Goal: Task Accomplishment & Management: Use online tool/utility

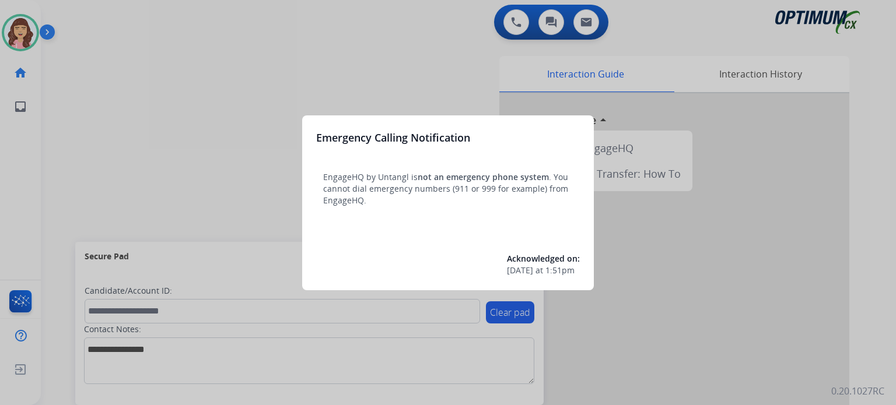
click at [469, 94] on div at bounding box center [448, 202] width 896 height 405
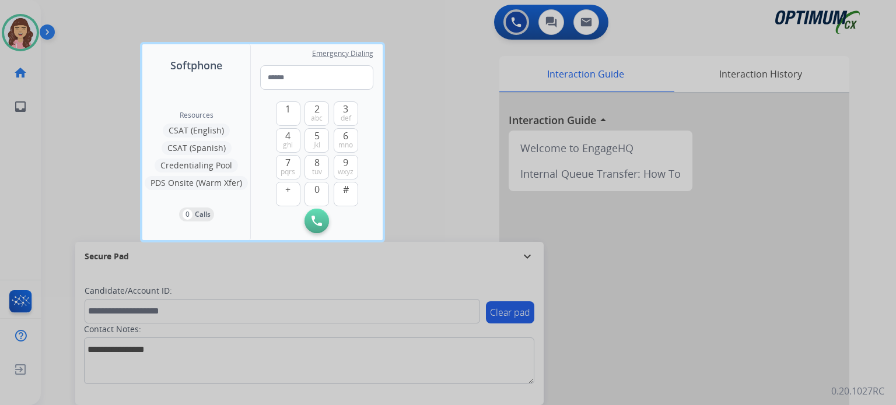
click at [469, 94] on div at bounding box center [448, 202] width 896 height 405
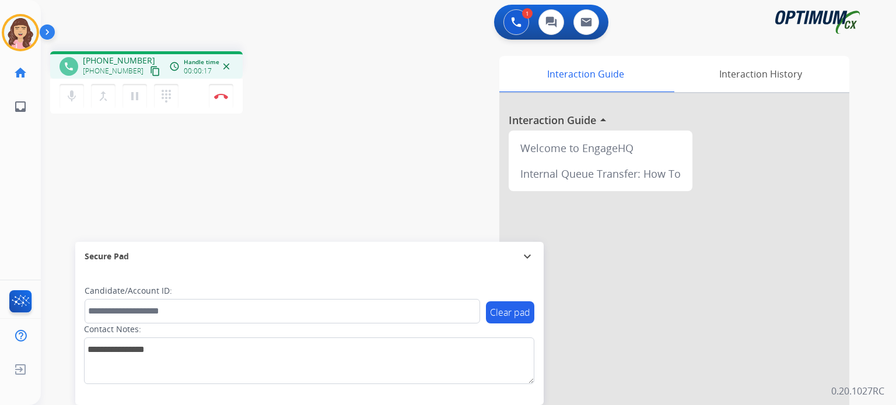
click at [150, 70] on mat-icon "content_copy" at bounding box center [155, 71] width 10 height 10
click at [219, 97] on img at bounding box center [221, 96] width 14 height 6
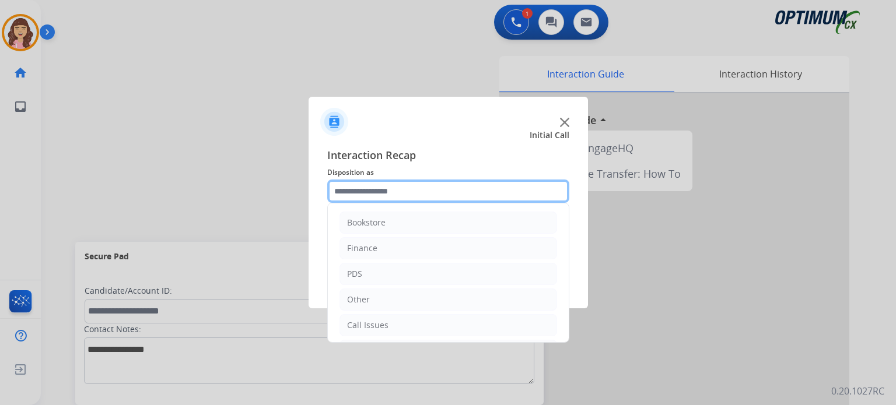
click at [411, 194] on input "text" at bounding box center [448, 191] width 242 height 23
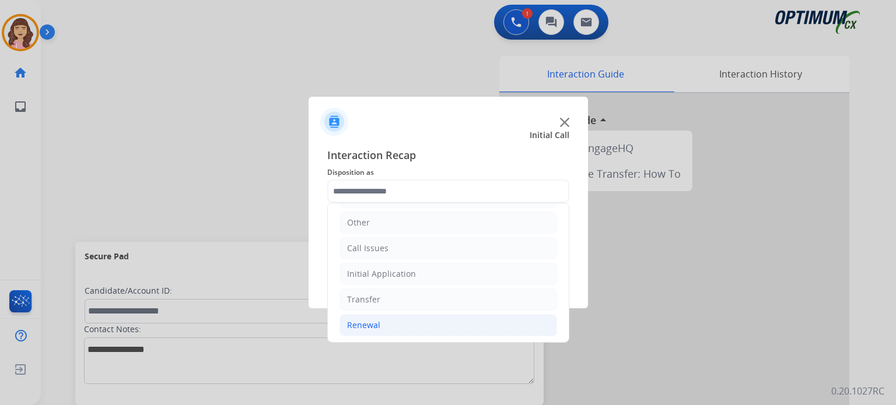
click at [385, 324] on li "Renewal" at bounding box center [448, 325] width 218 height 22
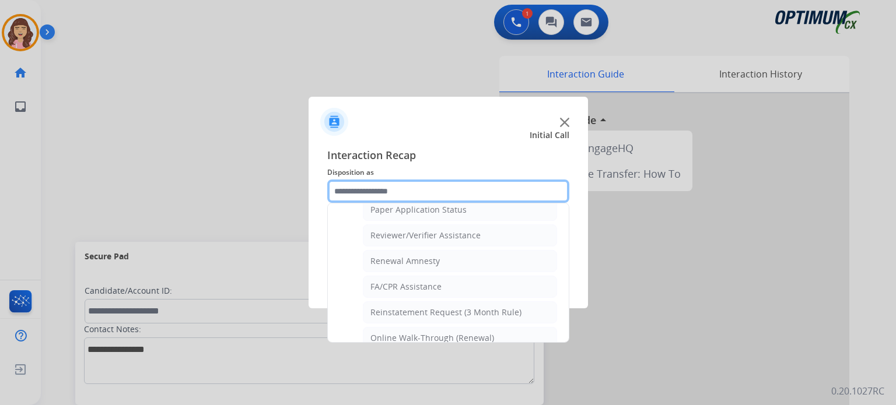
scroll to position [445, 0]
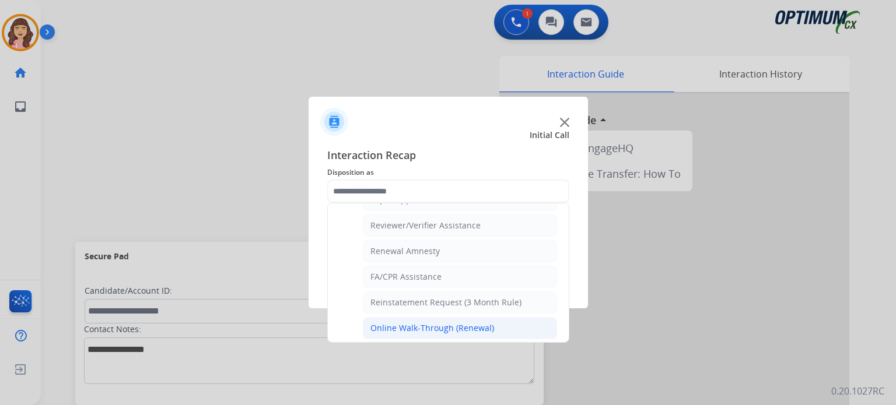
click at [439, 323] on div "Online Walk-Through (Renewal)" at bounding box center [432, 329] width 124 height 12
type input "**********"
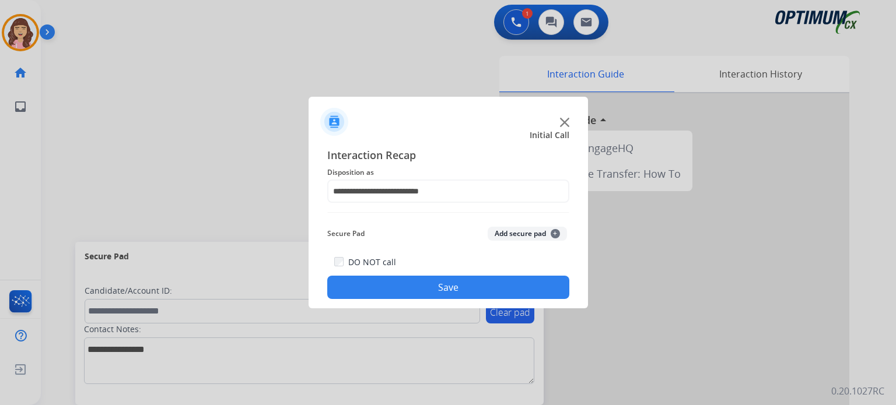
click at [464, 282] on button "Save" at bounding box center [448, 287] width 242 height 23
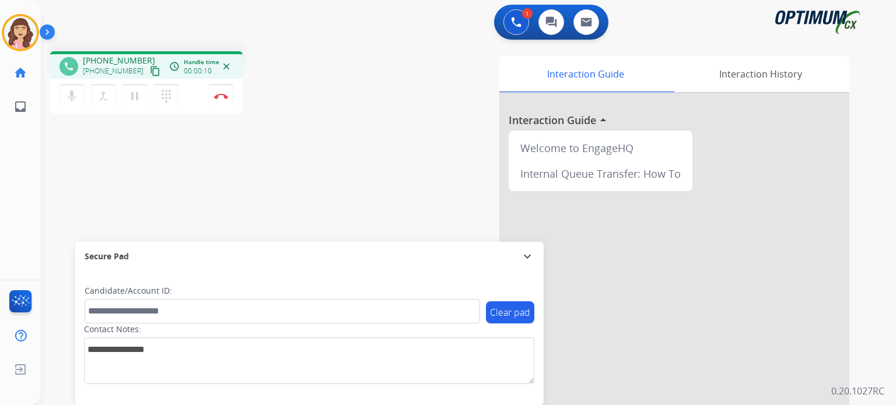
click at [150, 67] on mat-icon "content_copy" at bounding box center [155, 71] width 10 height 10
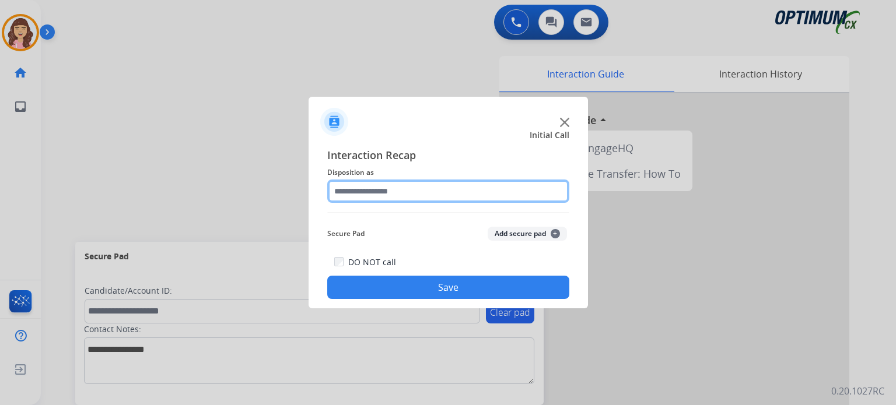
click at [356, 202] on input "text" at bounding box center [448, 191] width 242 height 23
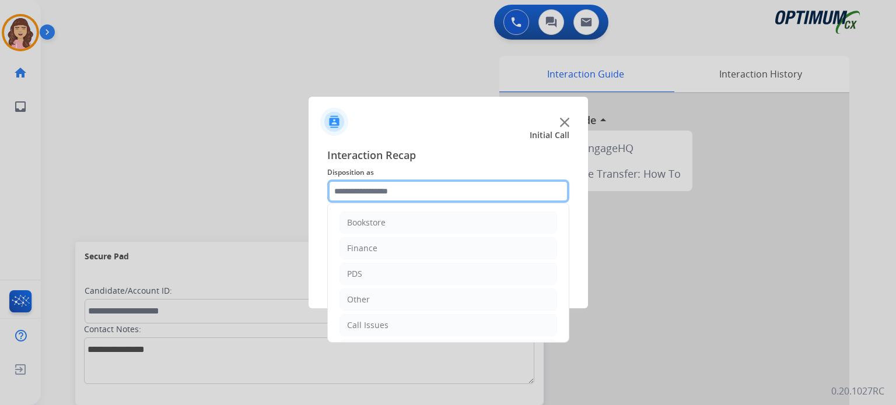
scroll to position [77, 0]
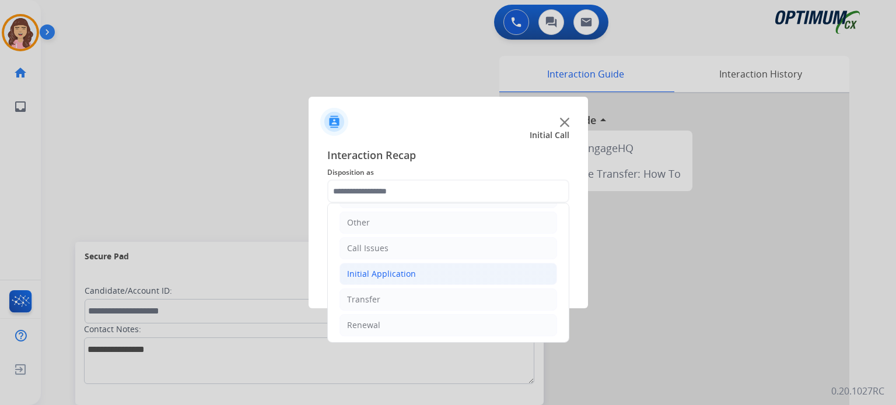
click at [414, 277] on li "Initial Application" at bounding box center [448, 274] width 218 height 22
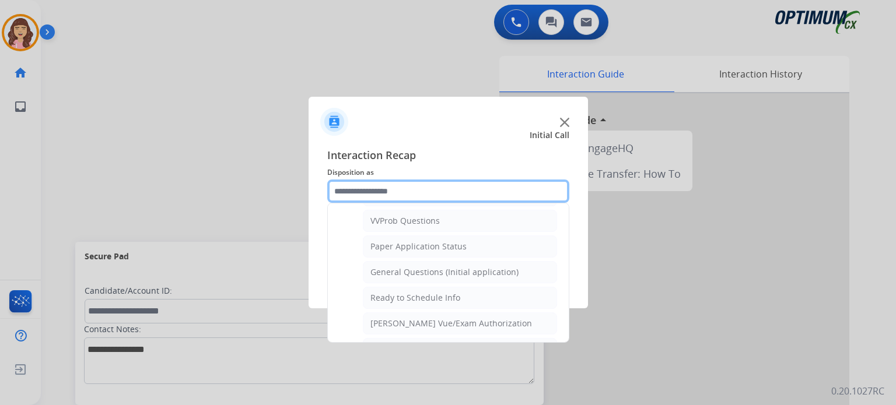
scroll to position [626, 0]
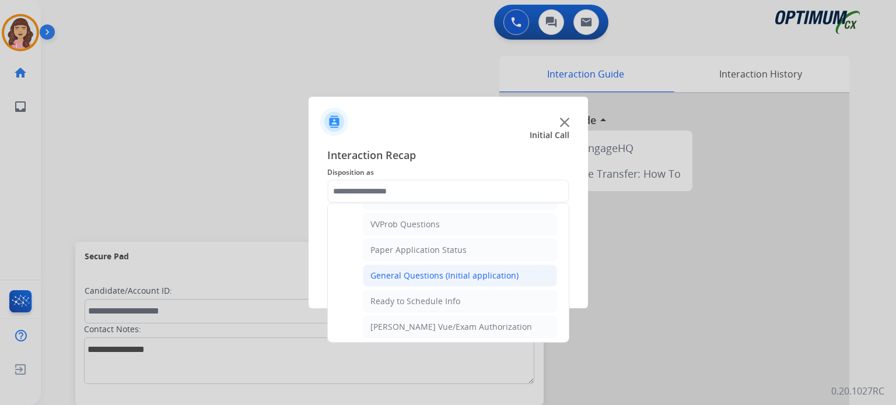
click at [439, 270] on div "General Questions (Initial application)" at bounding box center [444, 276] width 148 height 12
type input "**********"
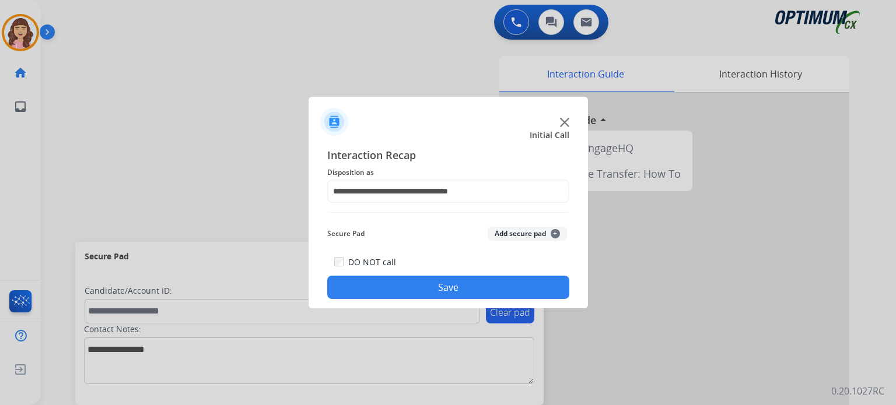
click at [432, 284] on button "Save" at bounding box center [448, 287] width 242 height 23
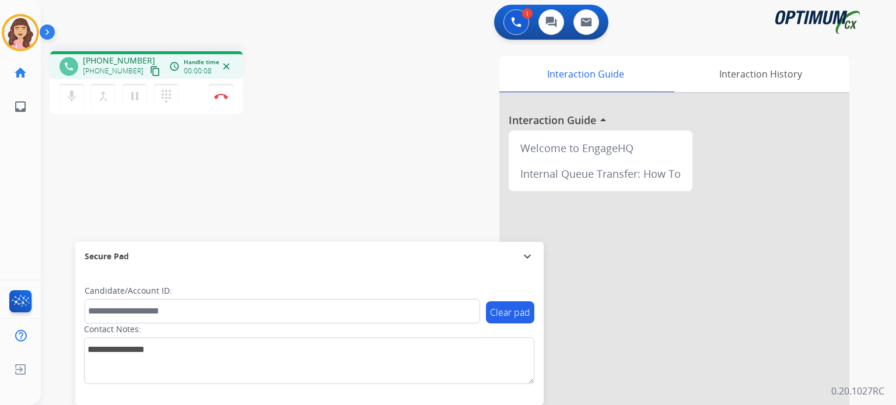
click at [150, 72] on mat-icon "content_copy" at bounding box center [155, 71] width 10 height 10
click at [135, 100] on mat-icon "pause" at bounding box center [135, 96] width 14 height 14
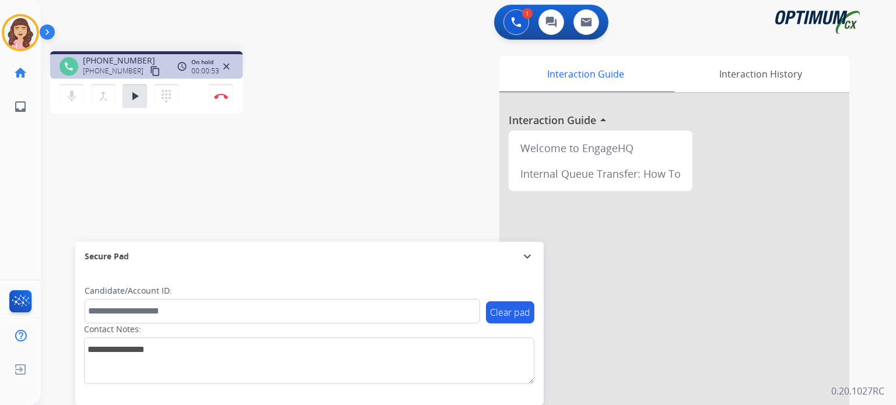
click at [290, 194] on div "phone [PHONE_NUMBER] [PHONE_NUMBER] content_copy access_time Call metrics Queue…" at bounding box center [454, 285] width 827 height 486
click at [135, 96] on mat-icon "play_arrow" at bounding box center [135, 96] width 14 height 14
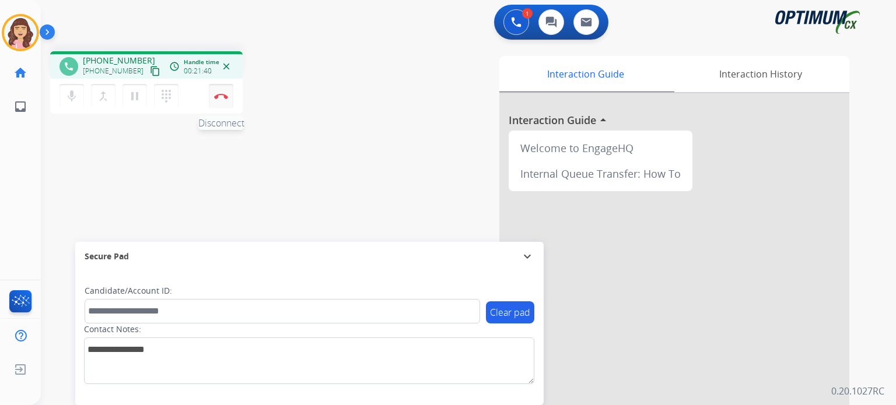
click at [222, 96] on img at bounding box center [221, 96] width 14 height 6
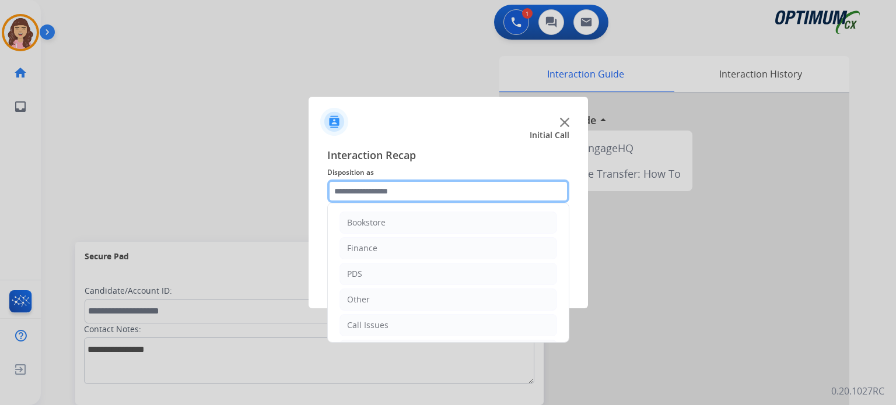
click at [399, 194] on input "text" at bounding box center [448, 191] width 242 height 23
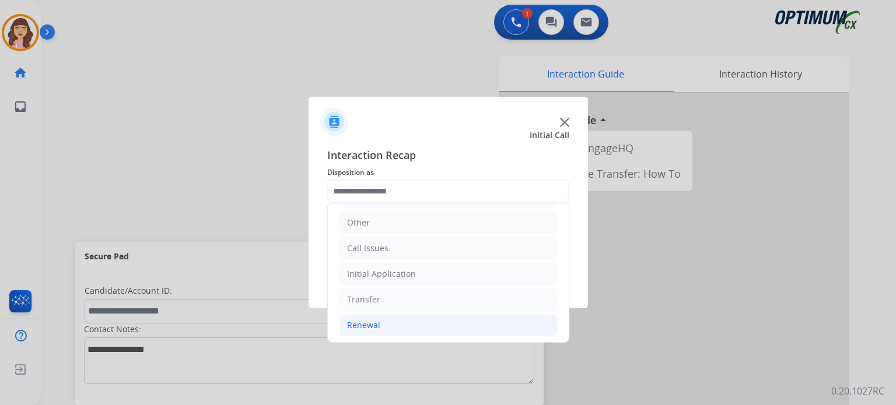
click at [370, 320] on div "Renewal" at bounding box center [363, 326] width 33 height 12
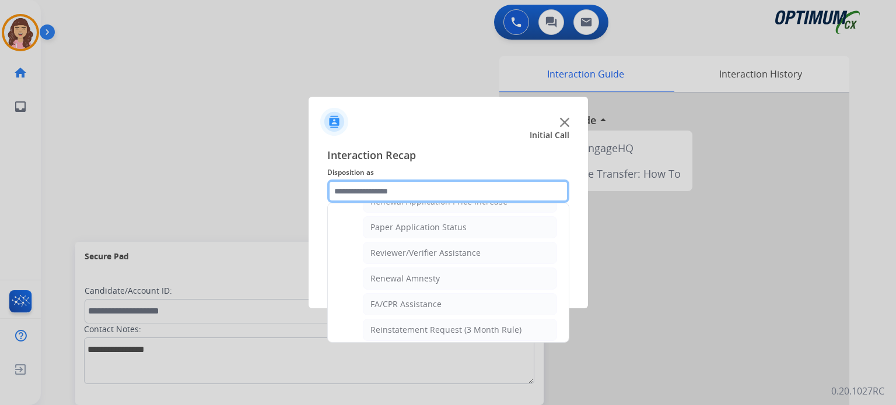
scroll to position [445, 0]
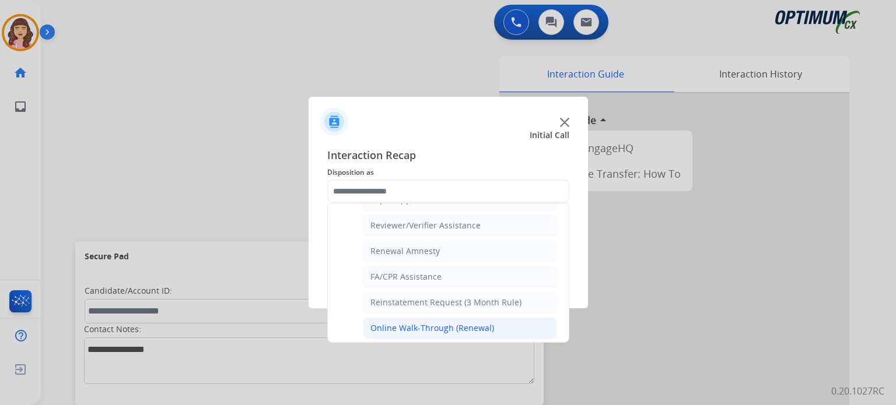
click at [437, 323] on div "Online Walk-Through (Renewal)" at bounding box center [432, 329] width 124 height 12
type input "**********"
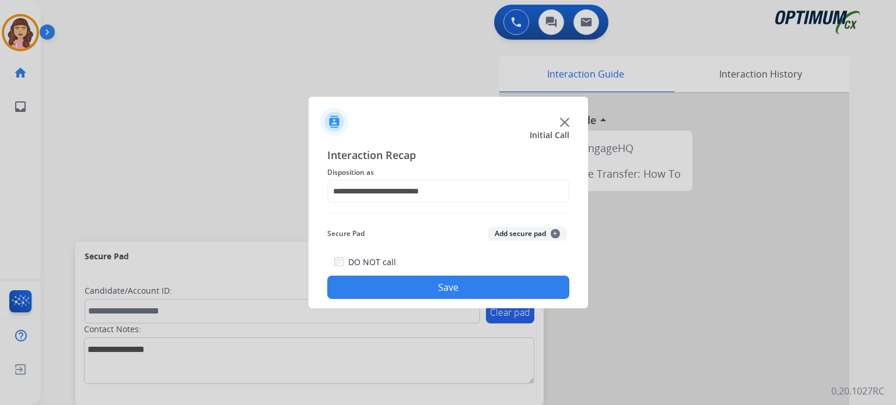
click at [467, 284] on button "Save" at bounding box center [448, 287] width 242 height 23
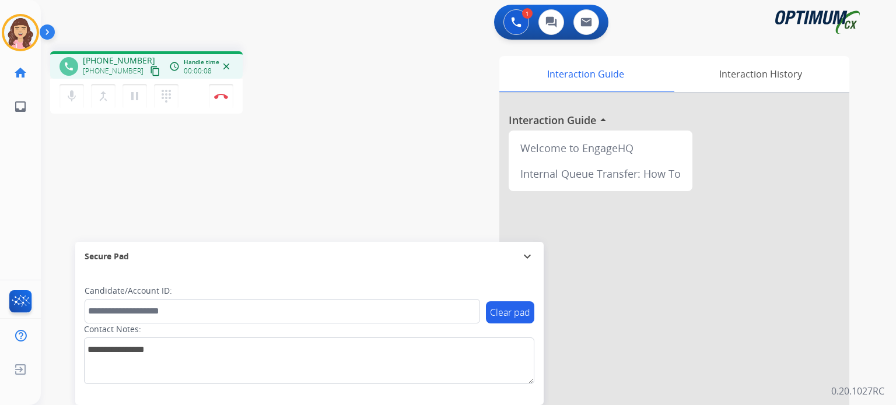
click at [150, 68] on mat-icon "content_copy" at bounding box center [155, 71] width 10 height 10
click at [222, 94] on img at bounding box center [221, 96] width 14 height 6
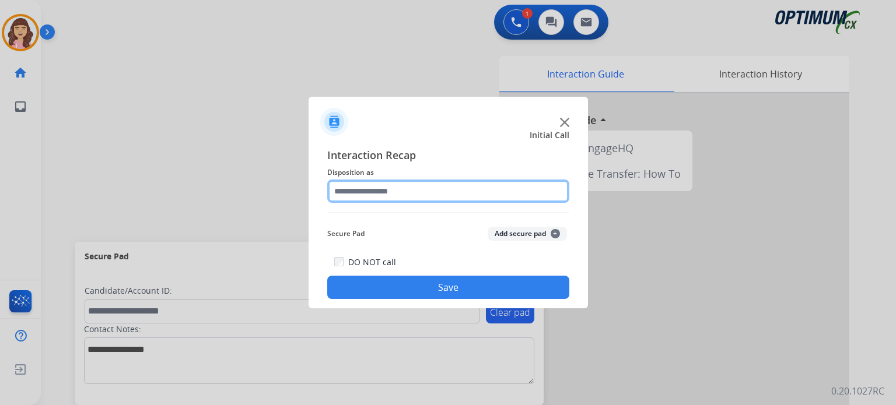
click at [394, 197] on input "text" at bounding box center [448, 191] width 242 height 23
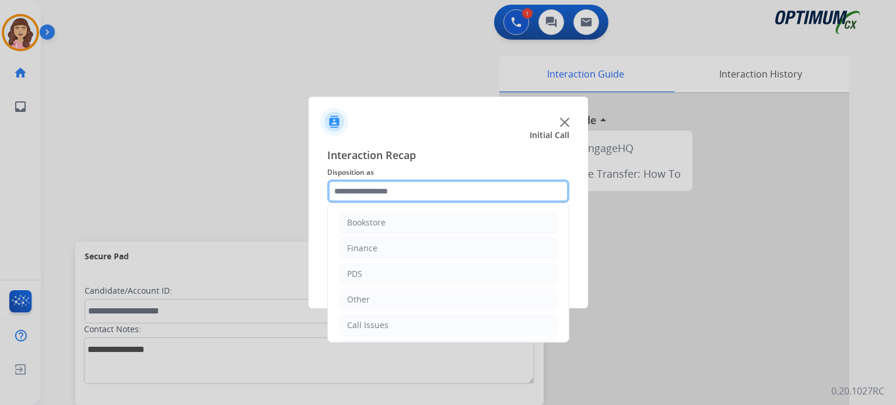
scroll to position [77, 0]
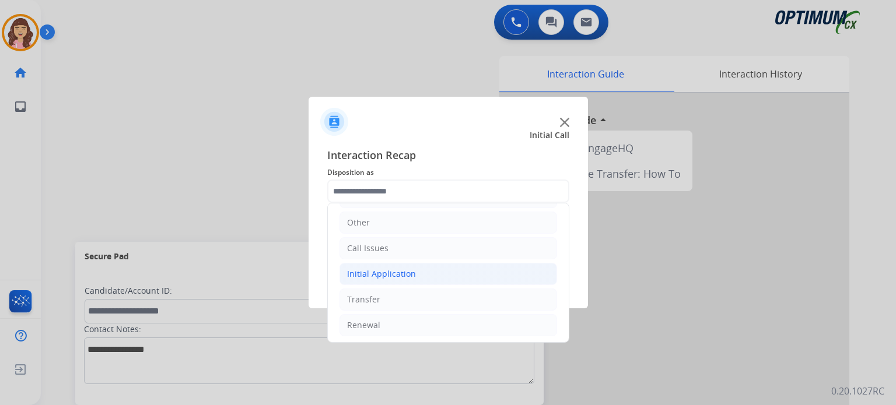
click at [401, 269] on div "Initial Application" at bounding box center [381, 274] width 69 height 12
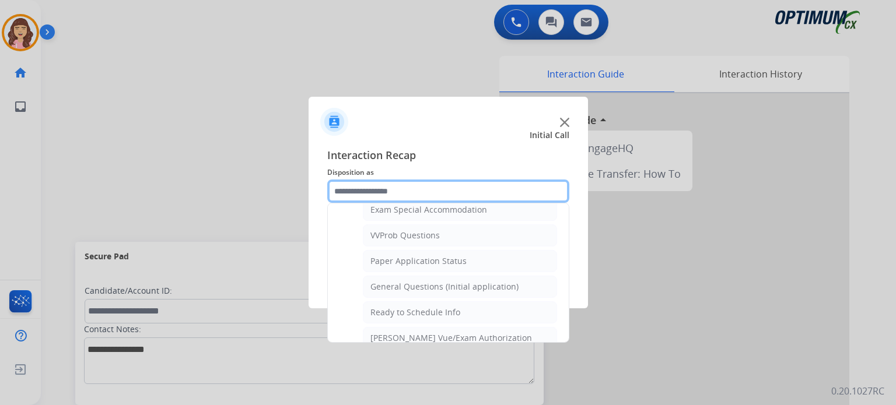
scroll to position [604, 0]
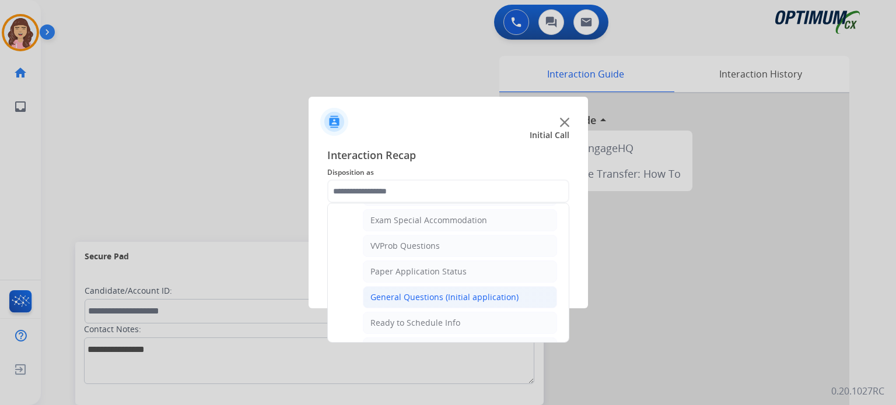
click at [447, 292] on div "General Questions (Initial application)" at bounding box center [444, 298] width 148 height 12
type input "**********"
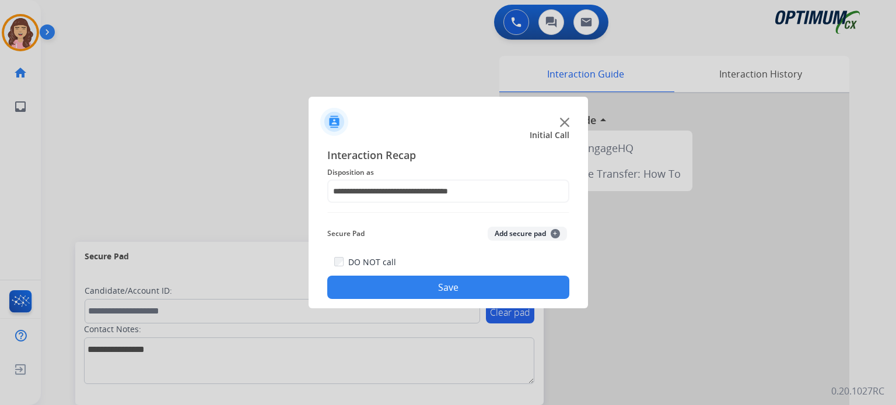
click at [430, 286] on button "Save" at bounding box center [448, 287] width 242 height 23
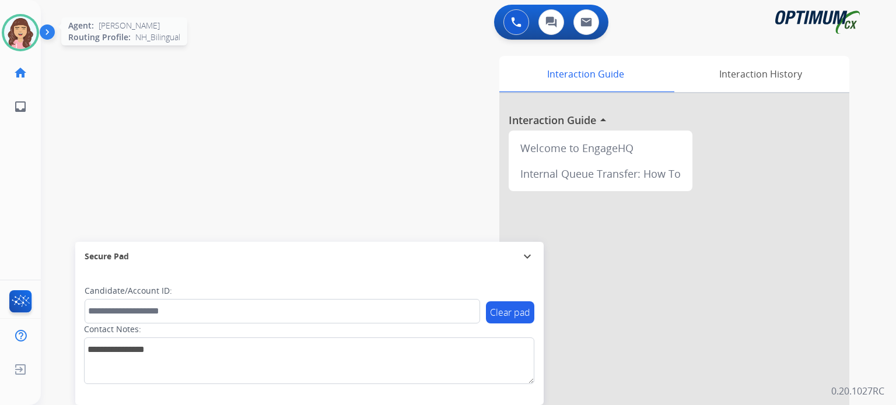
click at [26, 31] on img at bounding box center [20, 32] width 33 height 33
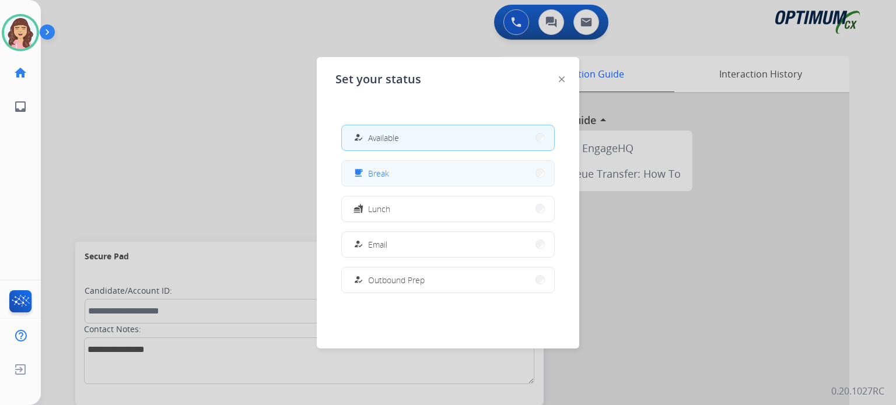
click at [433, 177] on button "free_breakfast Break" at bounding box center [448, 173] width 212 height 25
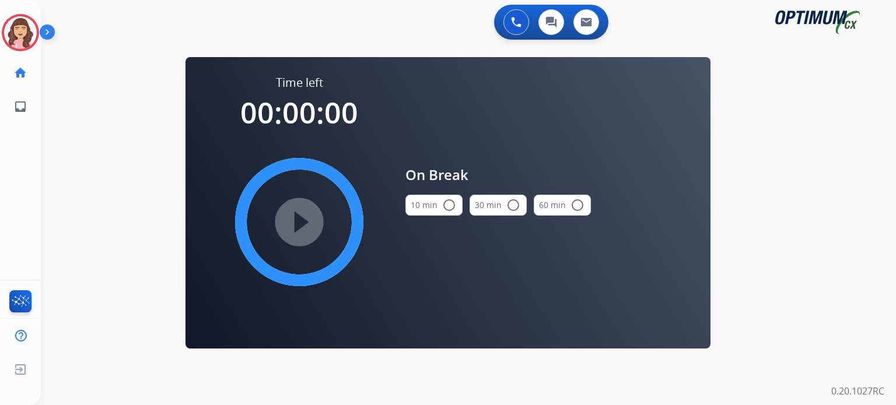
click at [446, 207] on mat-icon "radio_button_unchecked" at bounding box center [449, 205] width 14 height 14
click at [299, 221] on mat-icon "play_circle_filled" at bounding box center [299, 222] width 14 height 14
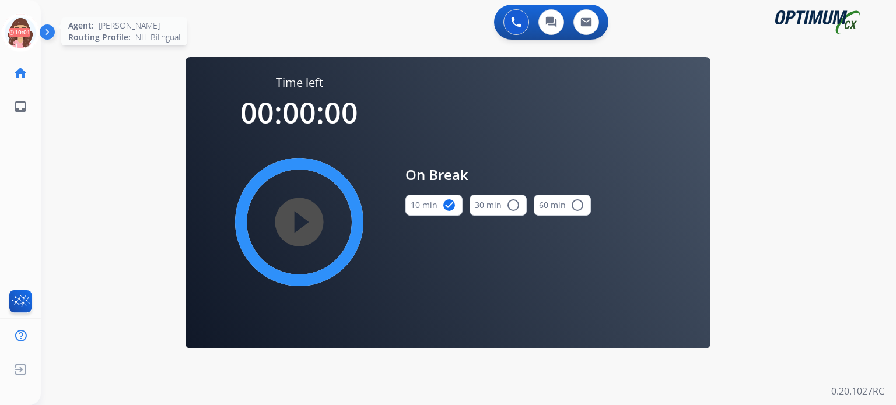
click at [16, 33] on icon at bounding box center [21, 33] width 38 height 38
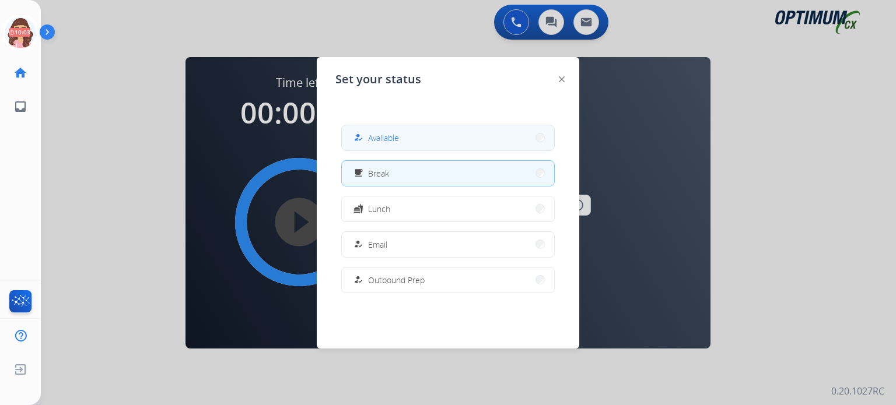
click at [378, 138] on span "Available" at bounding box center [383, 138] width 31 height 12
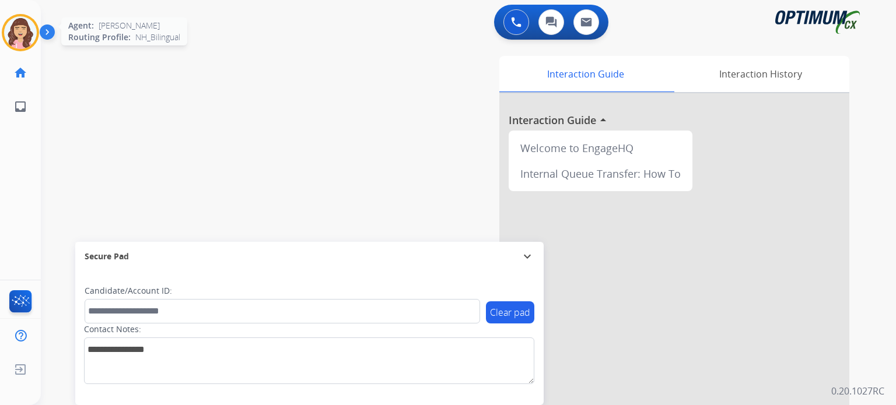
click at [24, 38] on img at bounding box center [20, 32] width 33 height 33
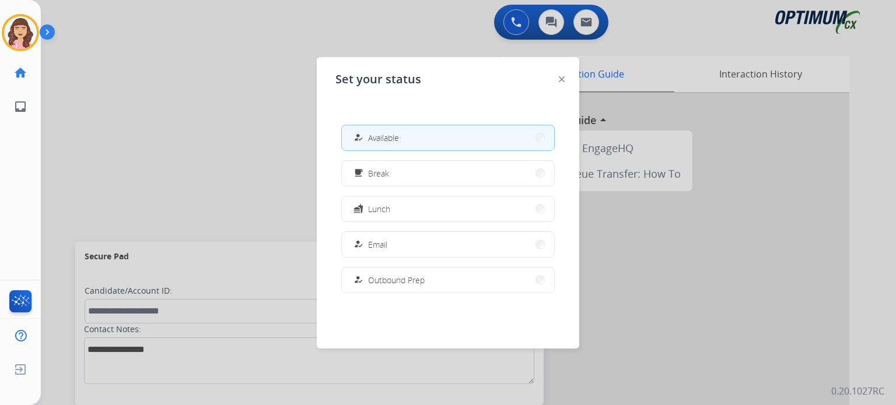
click at [161, 103] on div at bounding box center [448, 202] width 896 height 405
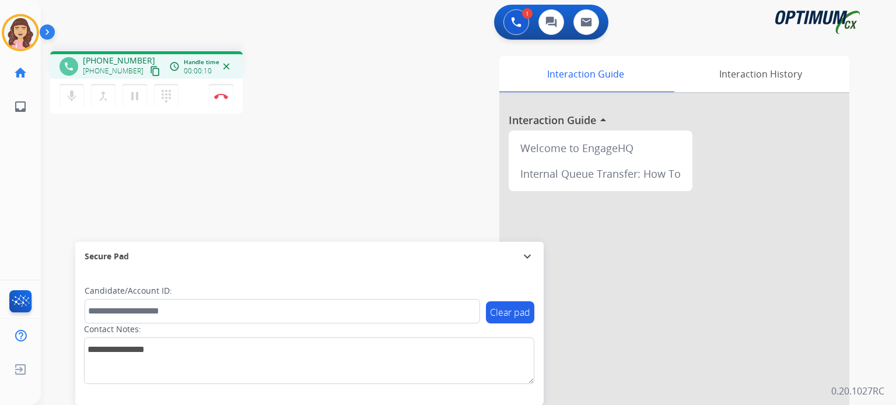
click at [150, 71] on mat-icon "content_copy" at bounding box center [155, 71] width 10 height 10
click at [220, 179] on div "phone [PHONE_NUMBER] [PHONE_NUMBER] content_copy access_time Call metrics Queue…" at bounding box center [454, 285] width 827 height 486
click at [219, 95] on img at bounding box center [221, 96] width 14 height 6
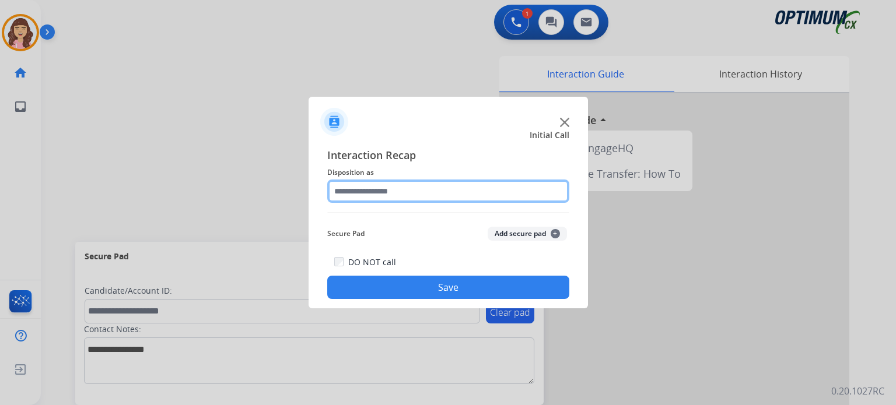
click at [390, 195] on input "text" at bounding box center [448, 191] width 242 height 23
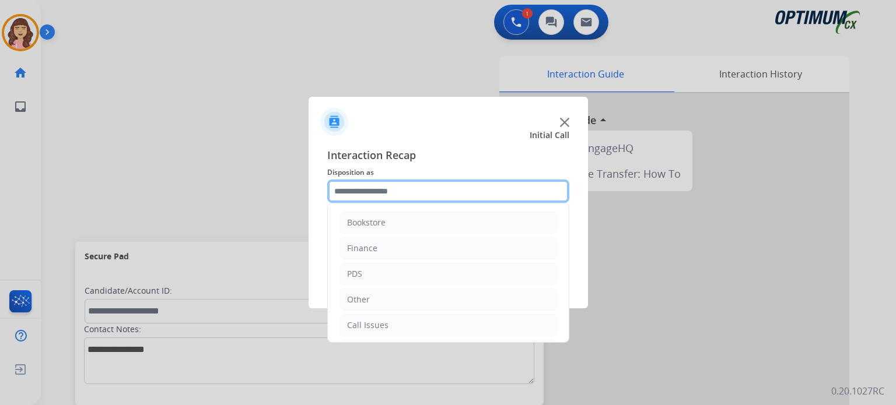
scroll to position [77, 0]
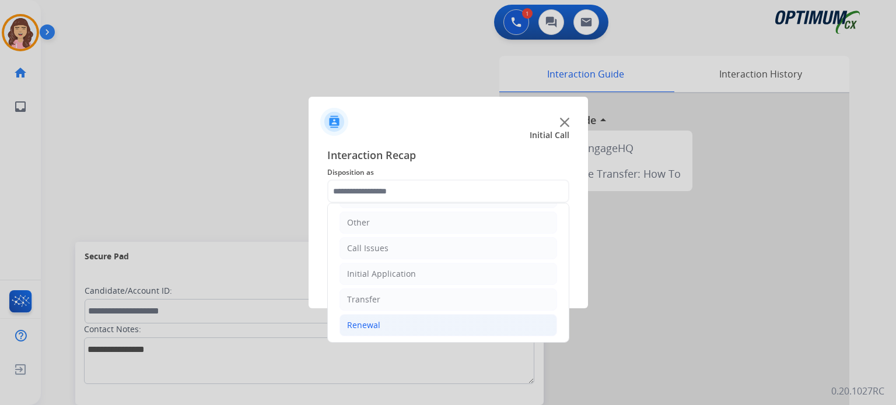
click at [388, 318] on li "Renewal" at bounding box center [448, 325] width 218 height 22
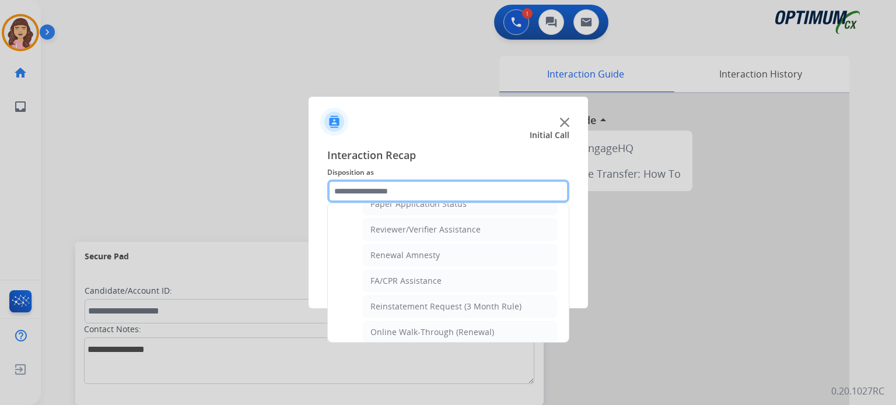
scroll to position [445, 0]
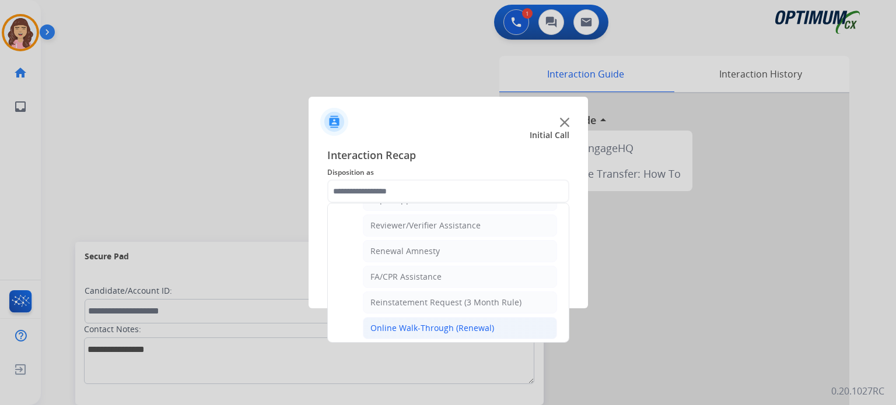
click at [477, 323] on div "Online Walk-Through (Renewal)" at bounding box center [432, 329] width 124 height 12
type input "**********"
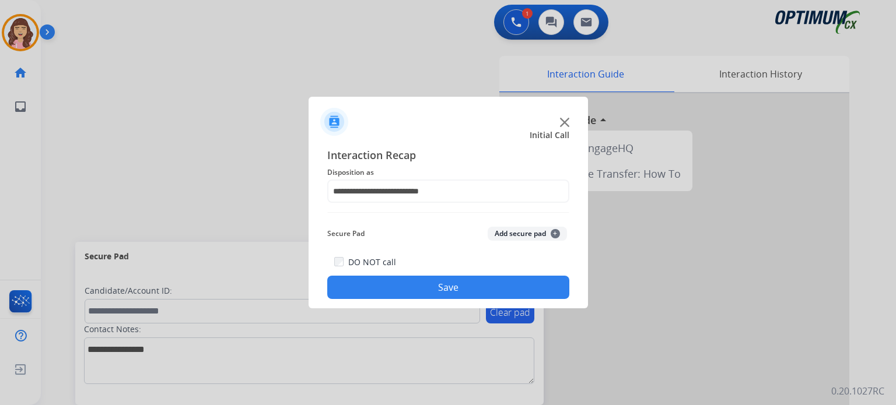
click at [444, 286] on button "Save" at bounding box center [448, 287] width 242 height 23
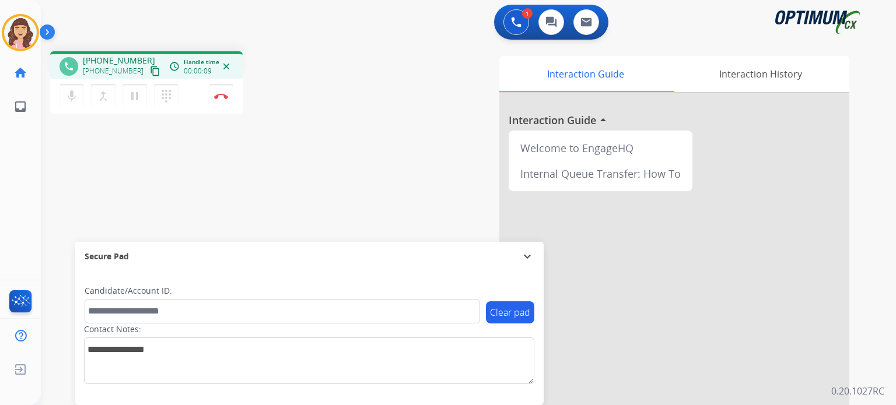
click at [150, 72] on mat-icon "content_copy" at bounding box center [155, 71] width 10 height 10
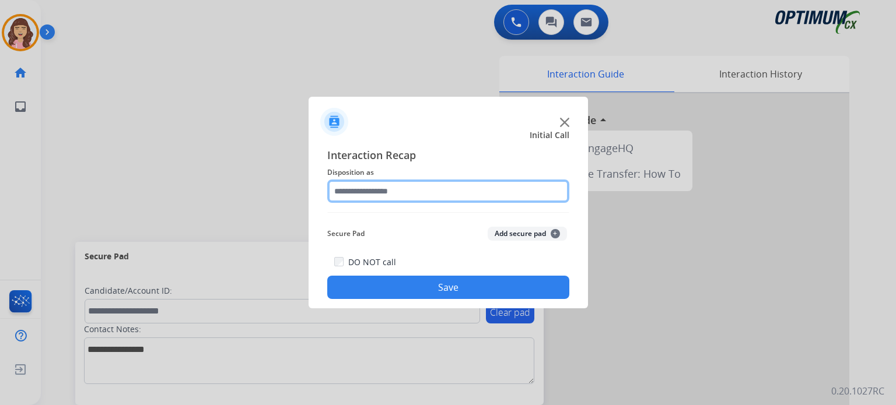
click at [393, 189] on input "text" at bounding box center [448, 191] width 242 height 23
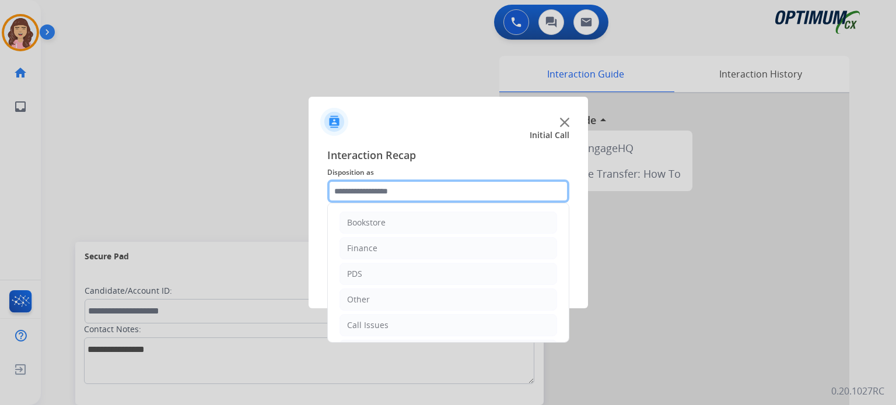
scroll to position [77, 0]
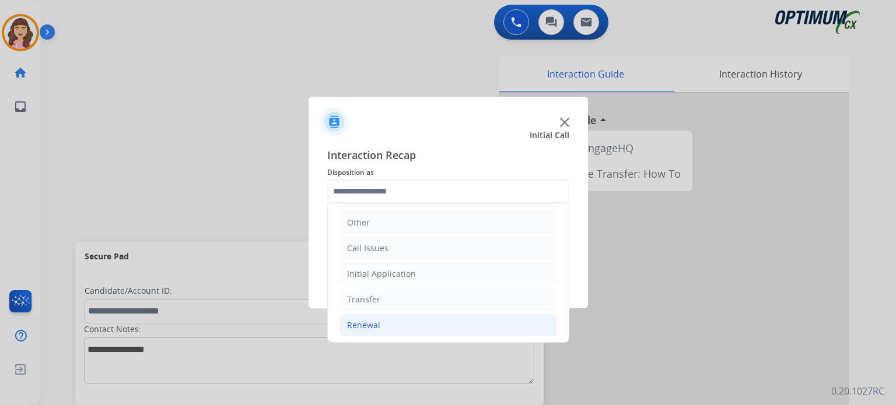
click at [378, 324] on div "Renewal" at bounding box center [363, 326] width 33 height 12
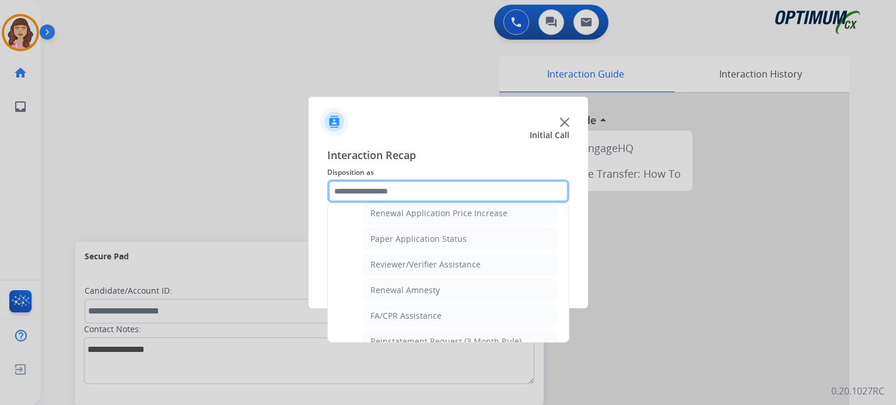
scroll to position [445, 0]
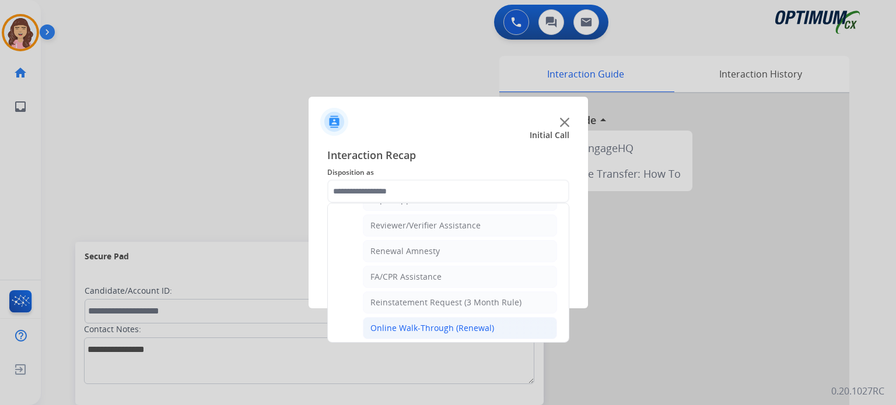
click at [454, 323] on div "Online Walk-Through (Renewal)" at bounding box center [432, 329] width 124 height 12
type input "**********"
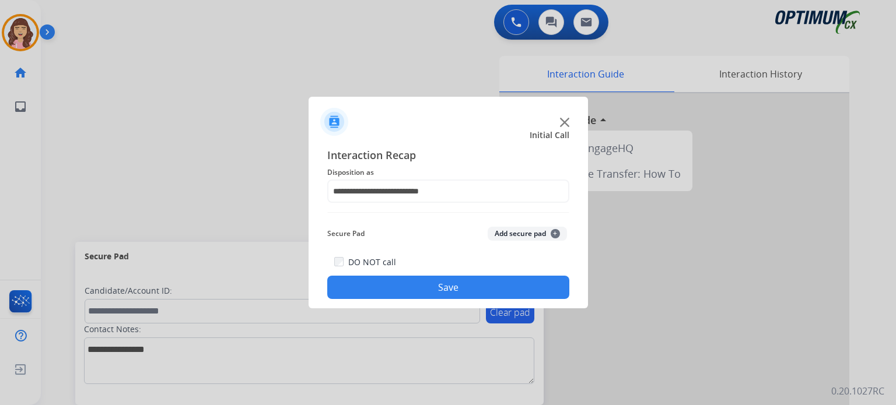
click at [458, 283] on button "Save" at bounding box center [448, 287] width 242 height 23
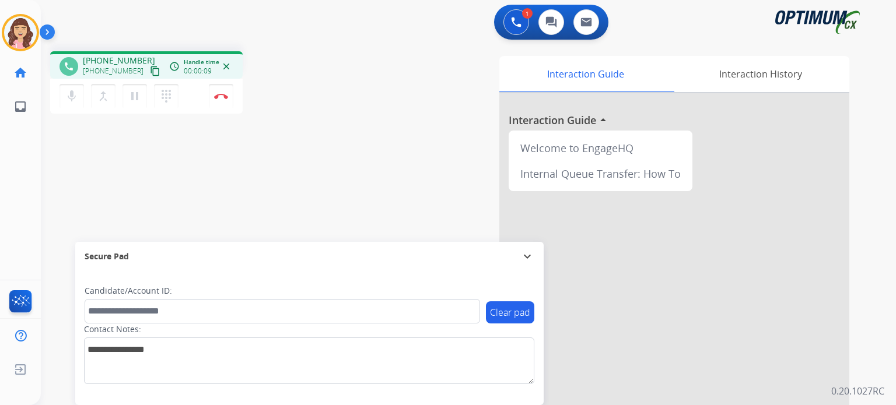
click at [148, 76] on button "content_copy" at bounding box center [155, 71] width 14 height 14
click at [306, 173] on div "phone [PHONE_NUMBER] [PHONE_NUMBER] content_copy access_time Call metrics Queue…" at bounding box center [454, 285] width 827 height 486
click at [296, 190] on div "phone [PHONE_NUMBER] [PHONE_NUMBER] content_copy access_time Call metrics Queue…" at bounding box center [454, 285] width 827 height 486
click at [385, 212] on div "Interaction Guide Interaction History Interaction Guide arrow_drop_up Welcome t…" at bounding box center [604, 292] width 491 height 472
click at [219, 98] on img at bounding box center [221, 96] width 14 height 6
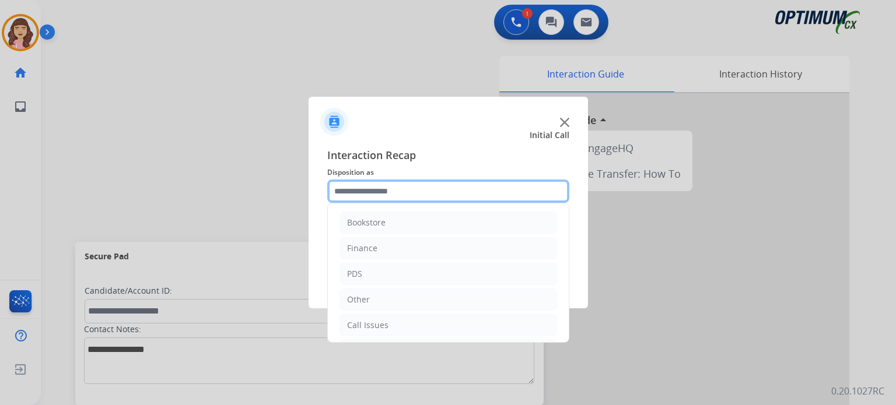
click at [401, 191] on input "text" at bounding box center [448, 191] width 242 height 23
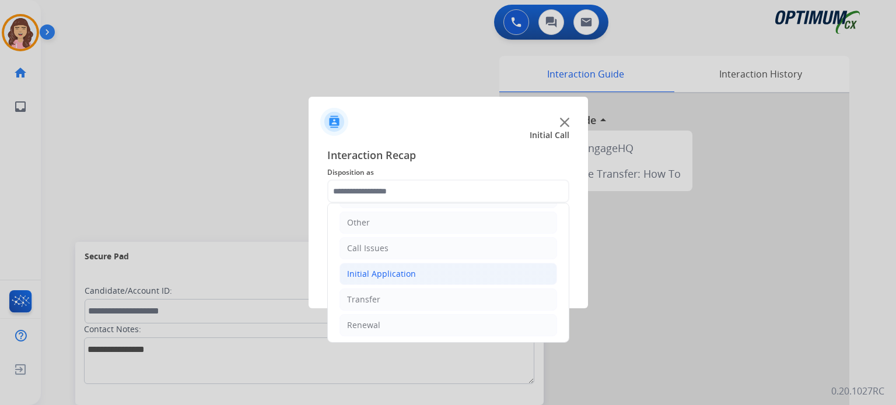
click at [400, 265] on li "Initial Application" at bounding box center [448, 274] width 218 height 22
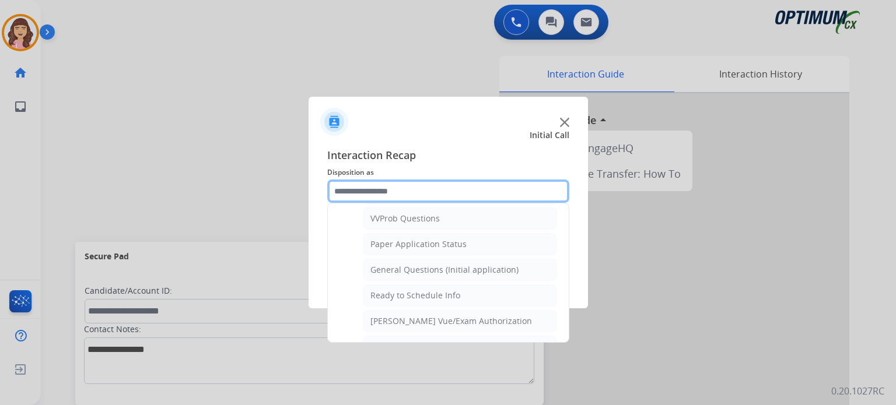
scroll to position [635, 0]
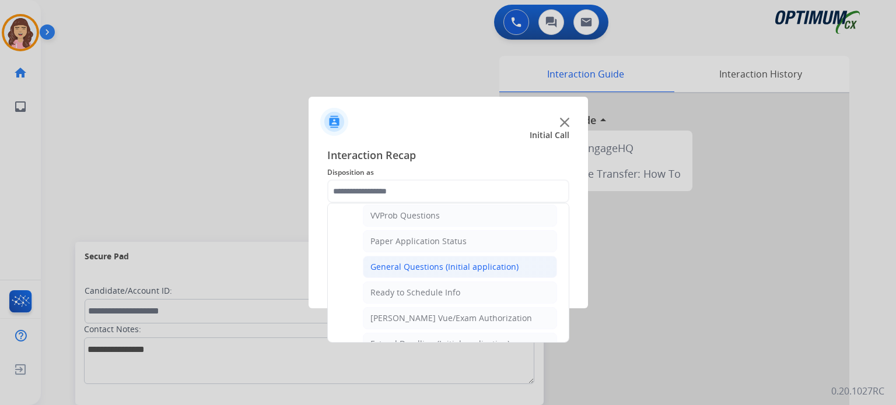
click at [425, 263] on div "General Questions (Initial application)" at bounding box center [444, 267] width 148 height 12
type input "**********"
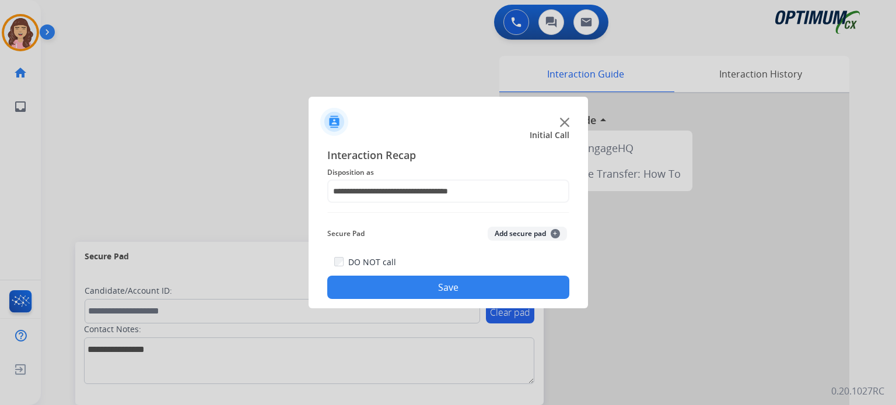
click at [428, 285] on button "Save" at bounding box center [448, 287] width 242 height 23
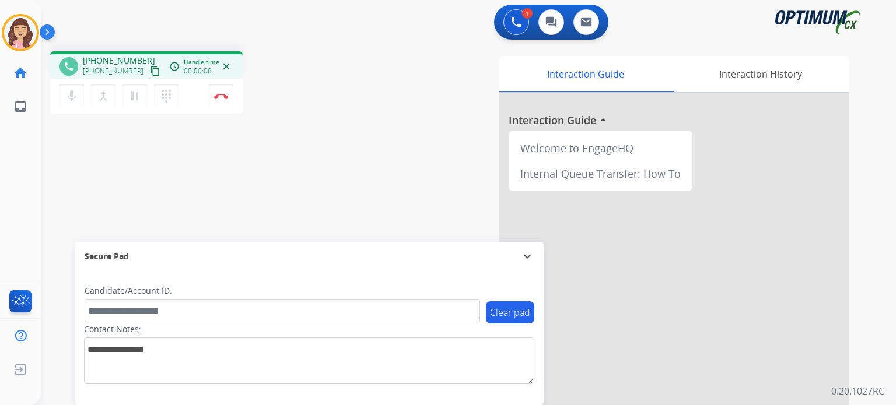
click at [150, 69] on mat-icon "content_copy" at bounding box center [155, 71] width 10 height 10
click at [135, 100] on mat-icon "pause" at bounding box center [135, 96] width 14 height 14
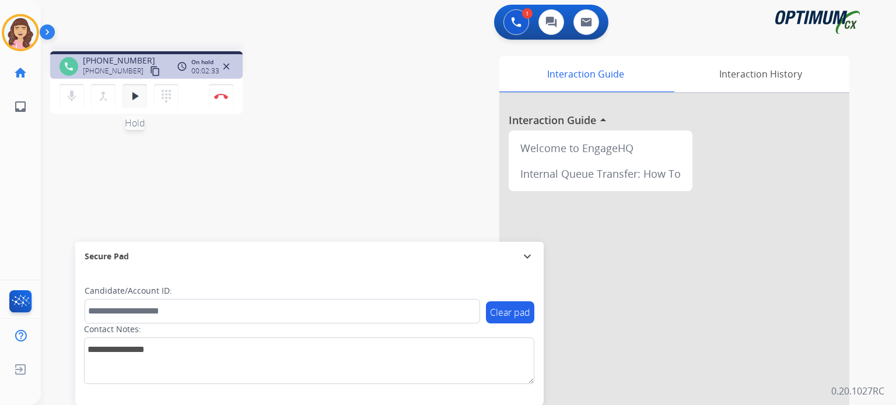
click at [133, 94] on mat-icon "play_arrow" at bounding box center [135, 96] width 14 height 14
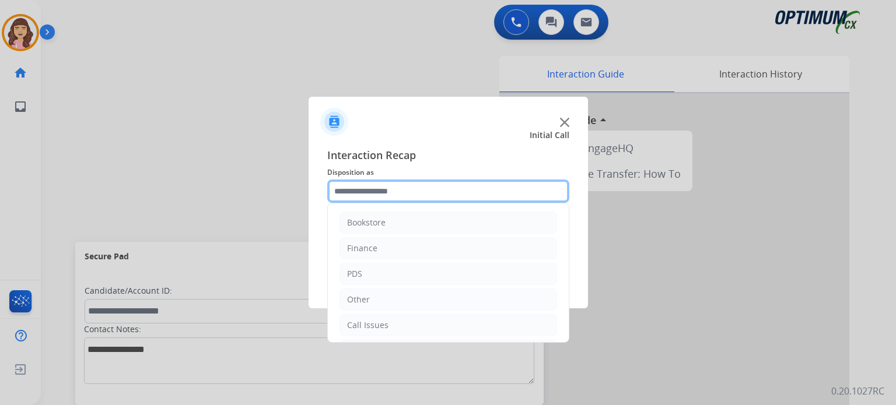
click at [408, 194] on input "text" at bounding box center [448, 191] width 242 height 23
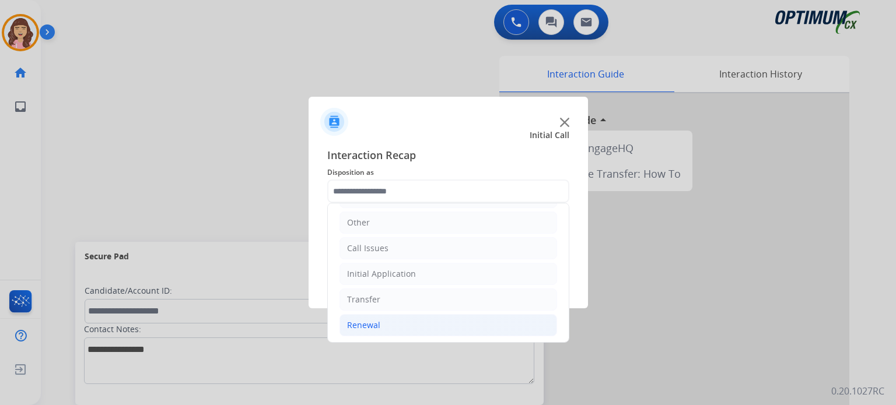
click at [377, 315] on li "Renewal" at bounding box center [448, 325] width 218 height 22
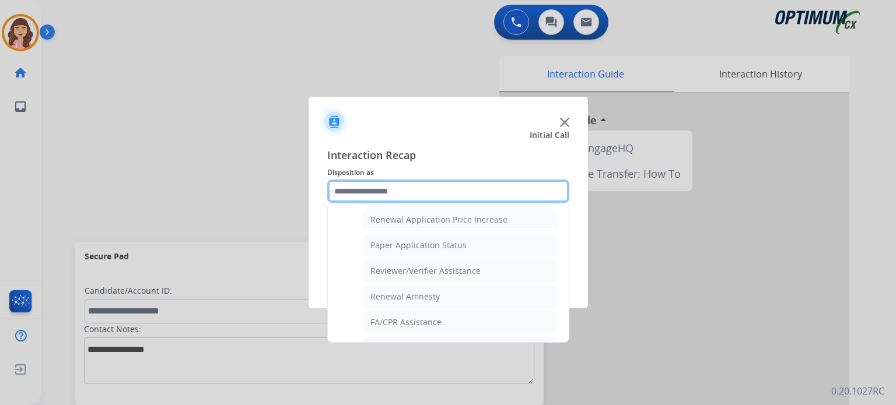
scroll to position [445, 0]
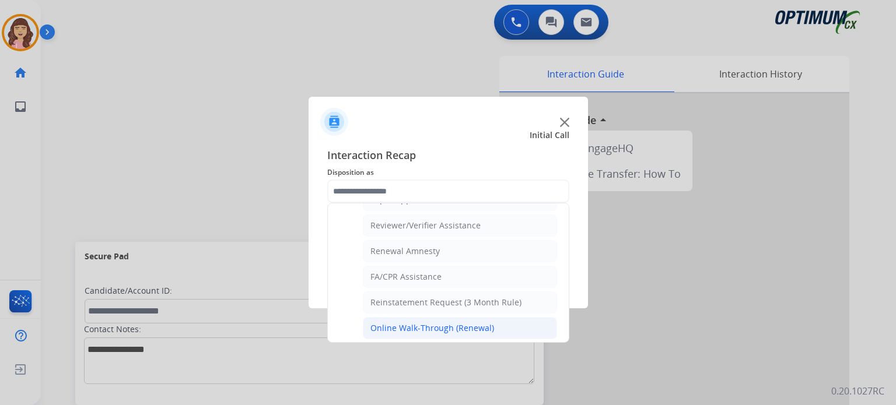
click at [479, 323] on div "Online Walk-Through (Renewal)" at bounding box center [432, 329] width 124 height 12
type input "**********"
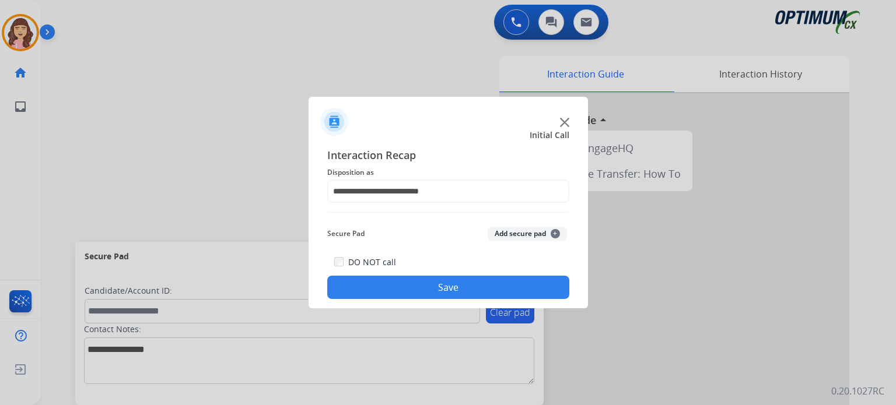
click at [448, 290] on button "Save" at bounding box center [448, 287] width 242 height 23
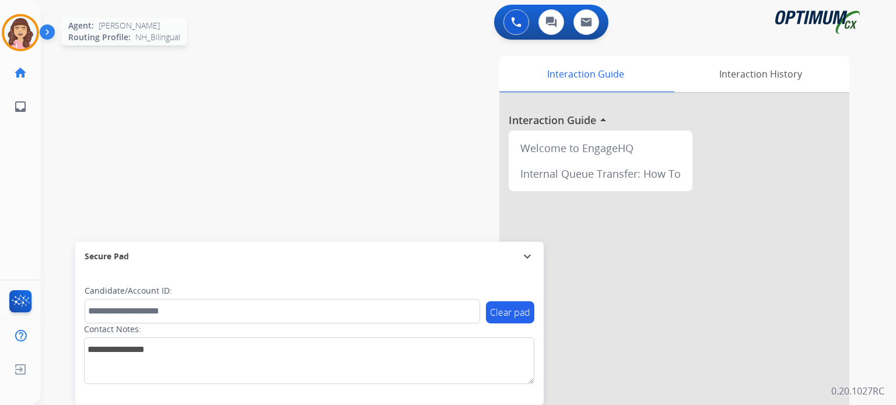
click at [22, 44] on img at bounding box center [20, 32] width 33 height 33
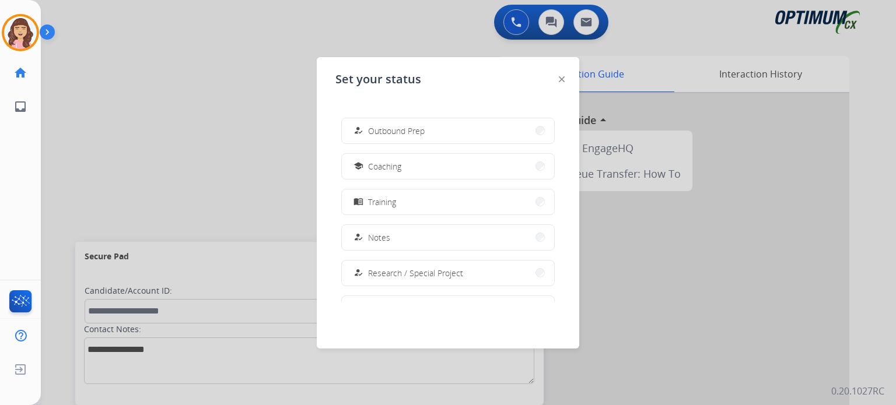
scroll to position [140, 0]
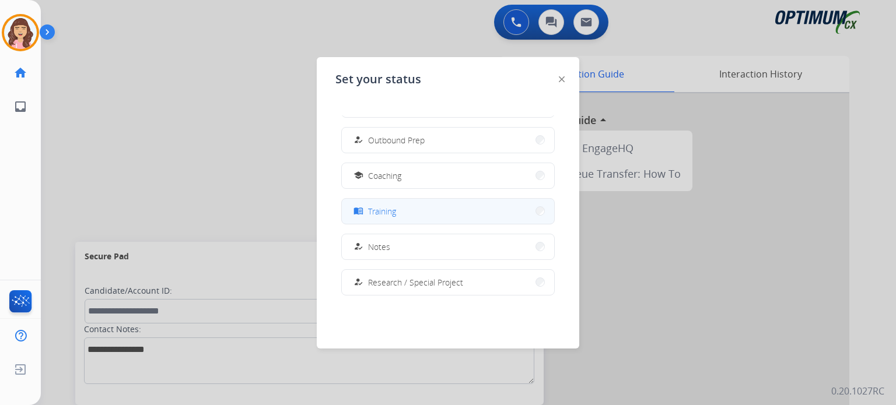
click at [443, 208] on button "menu_book Training" at bounding box center [448, 211] width 212 height 25
